Goal: Information Seeking & Learning: Learn about a topic

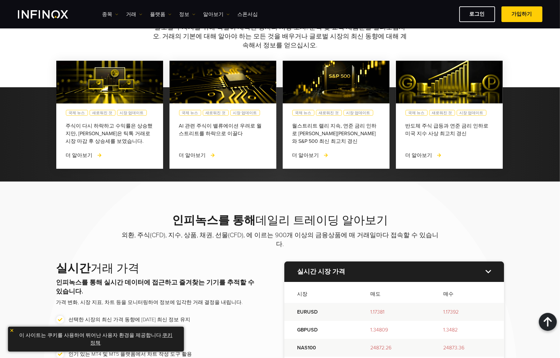
scroll to position [448, 0]
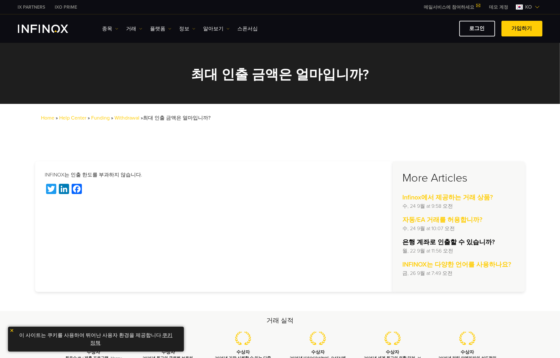
click at [470, 239] on strong "은행 계좌로 인출할 수 있습니까?" at bounding box center [448, 242] width 92 height 8
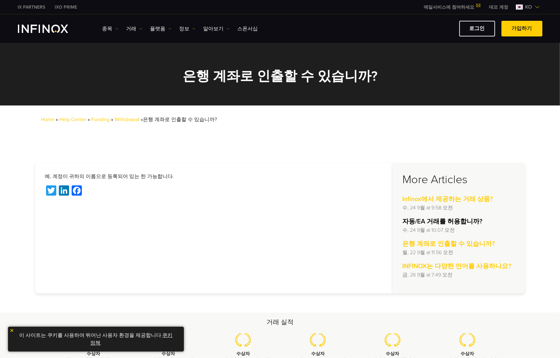
click at [454, 221] on strong "자동/EA 거래를 허용합니까?" at bounding box center [442, 222] width 80 height 8
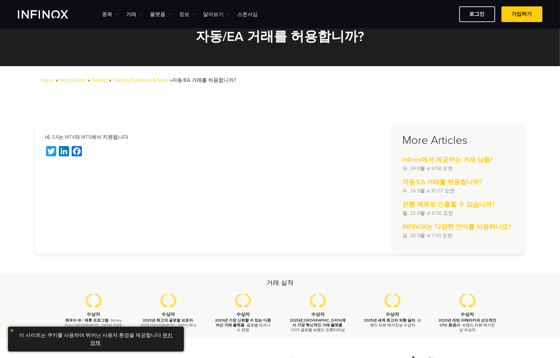
scroll to position [24, 0]
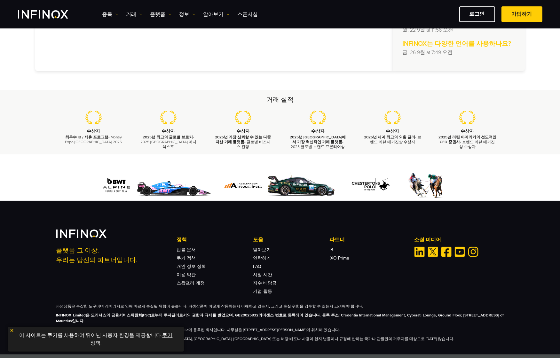
scroll to position [216, 0]
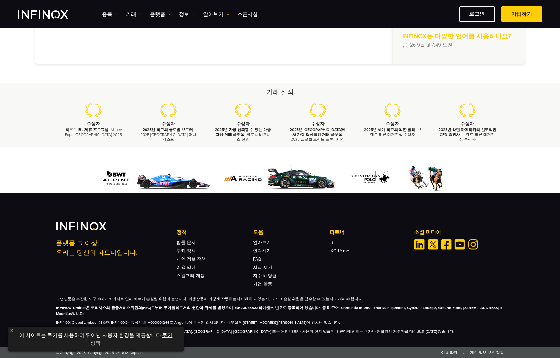
click at [164, 336] on link "쿠키 정책" at bounding box center [131, 339] width 82 height 14
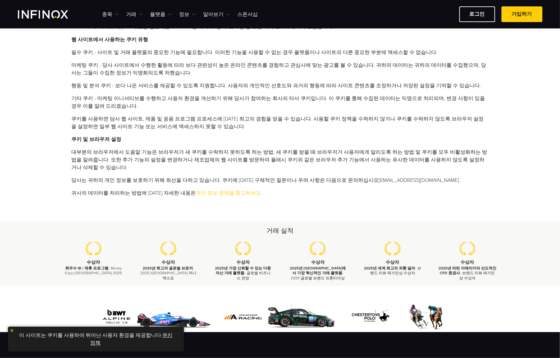
scroll to position [332, 0]
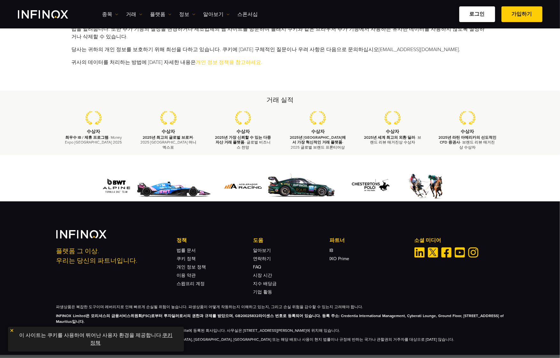
click at [480, 12] on link "로그인" at bounding box center [477, 14] width 36 height 16
